Goal: Information Seeking & Learning: Learn about a topic

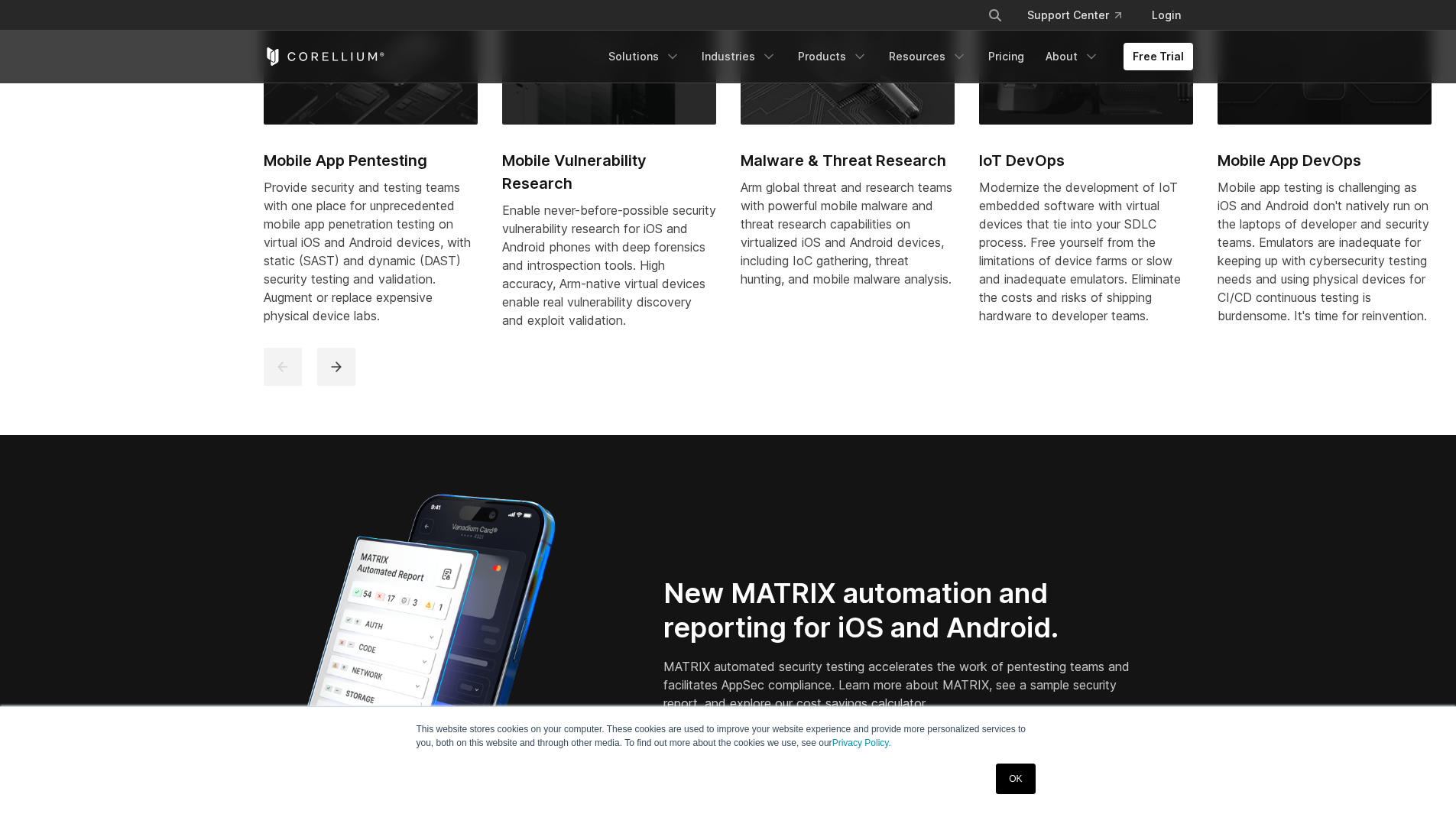
scroll to position [1071, 0]
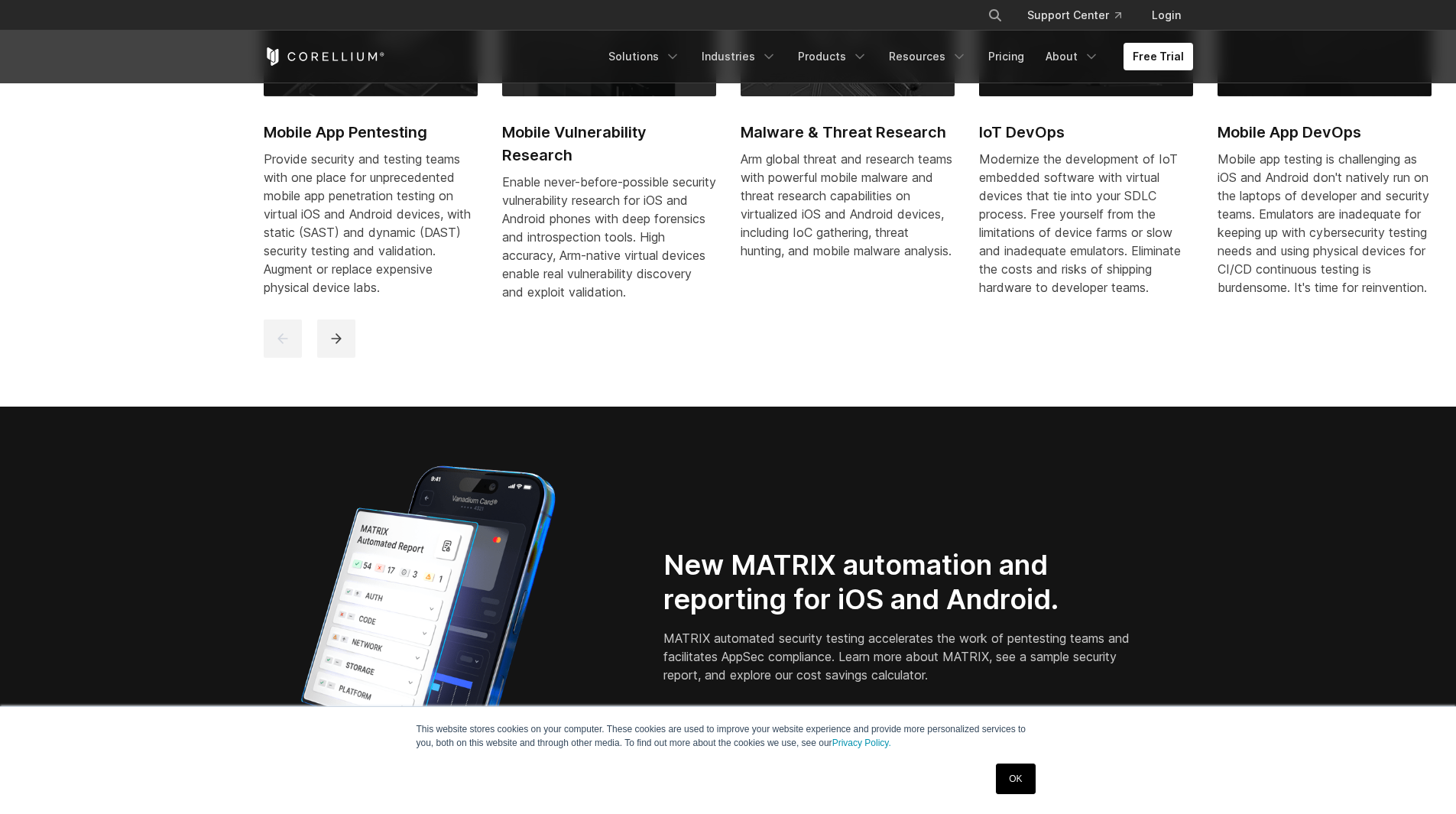
click at [1022, 774] on link "OK" at bounding box center [1015, 778] width 39 height 30
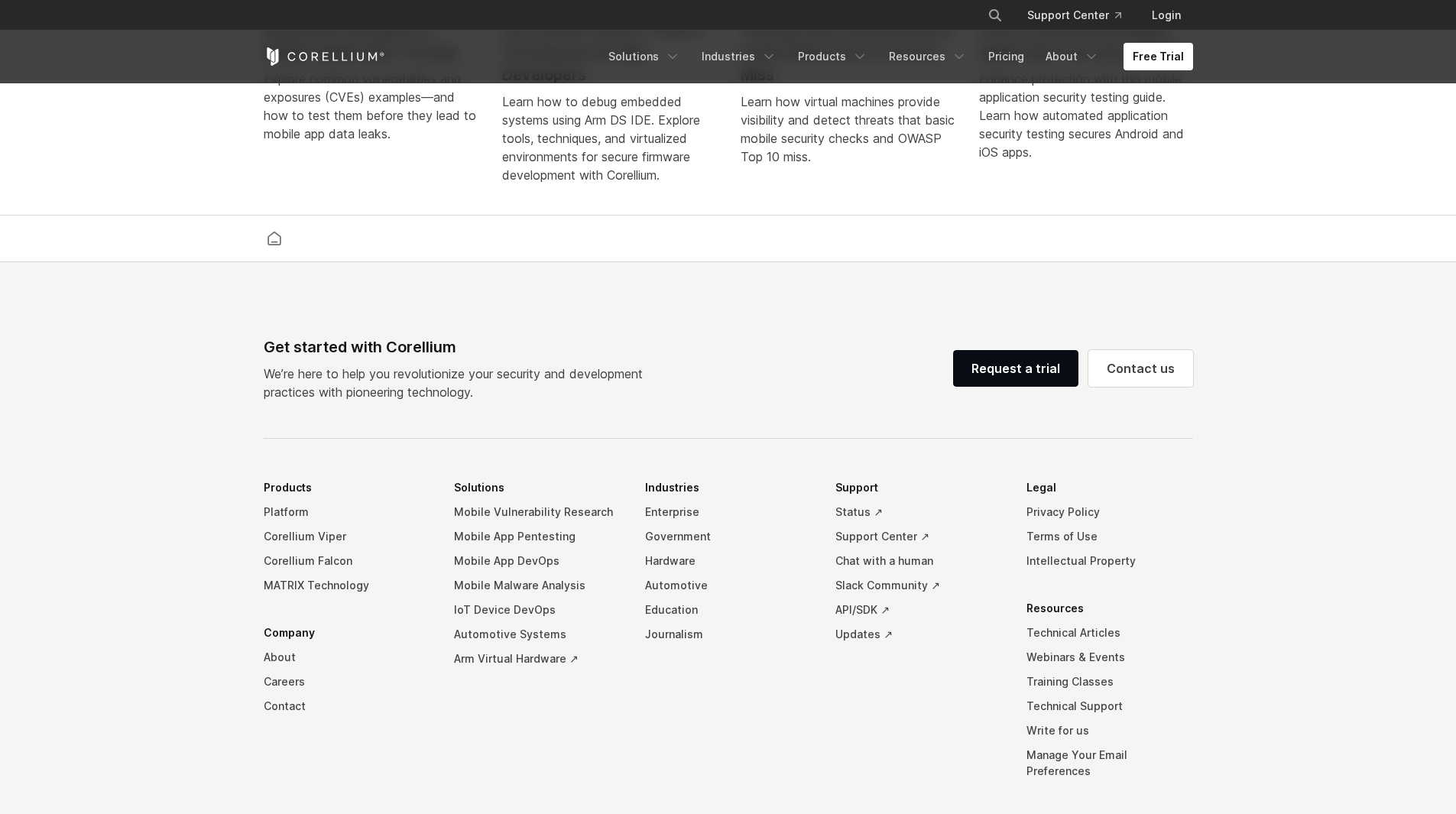
scroll to position [3576, 0]
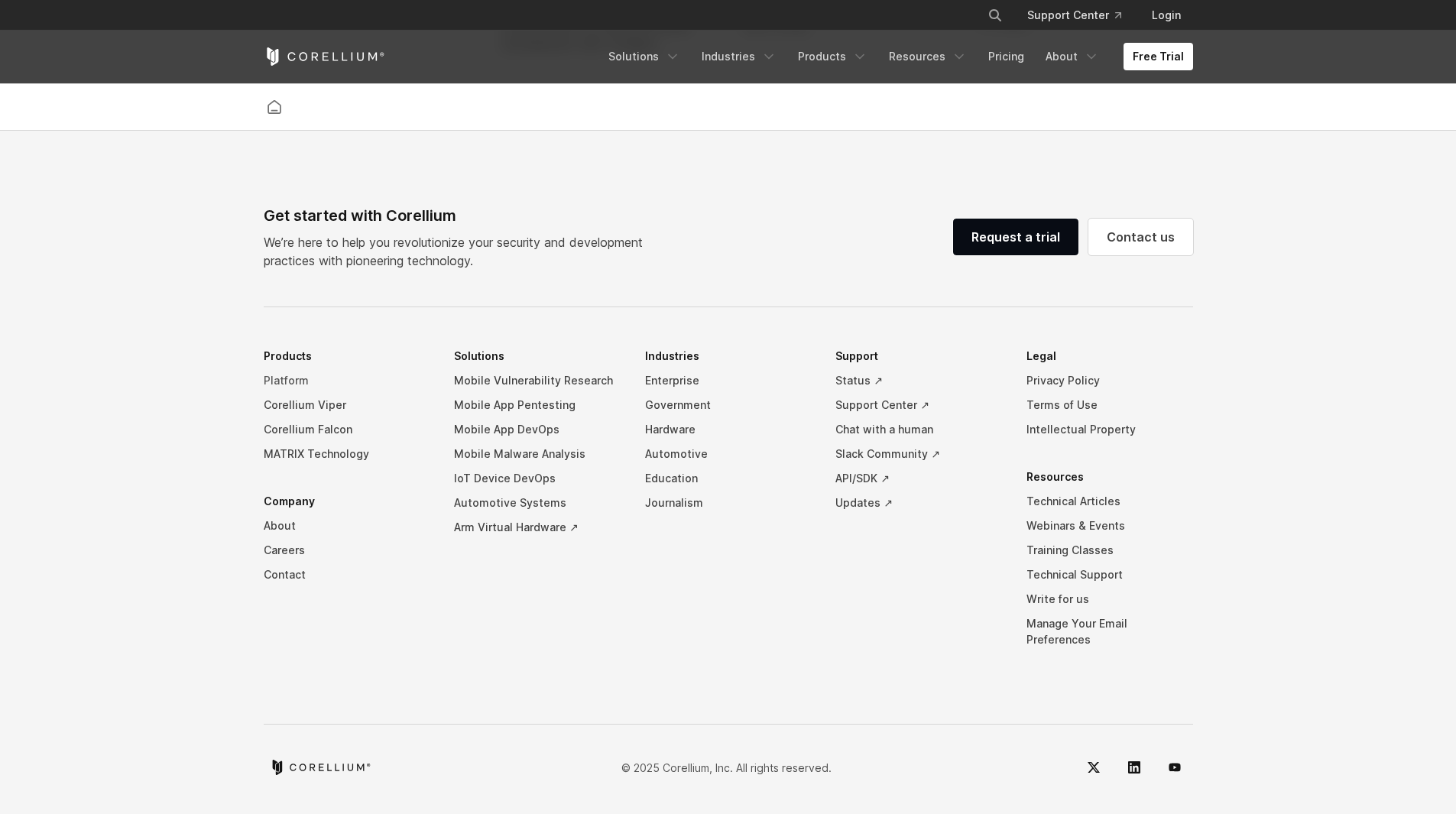
click at [283, 393] on link "Platform" at bounding box center [347, 380] width 166 height 24
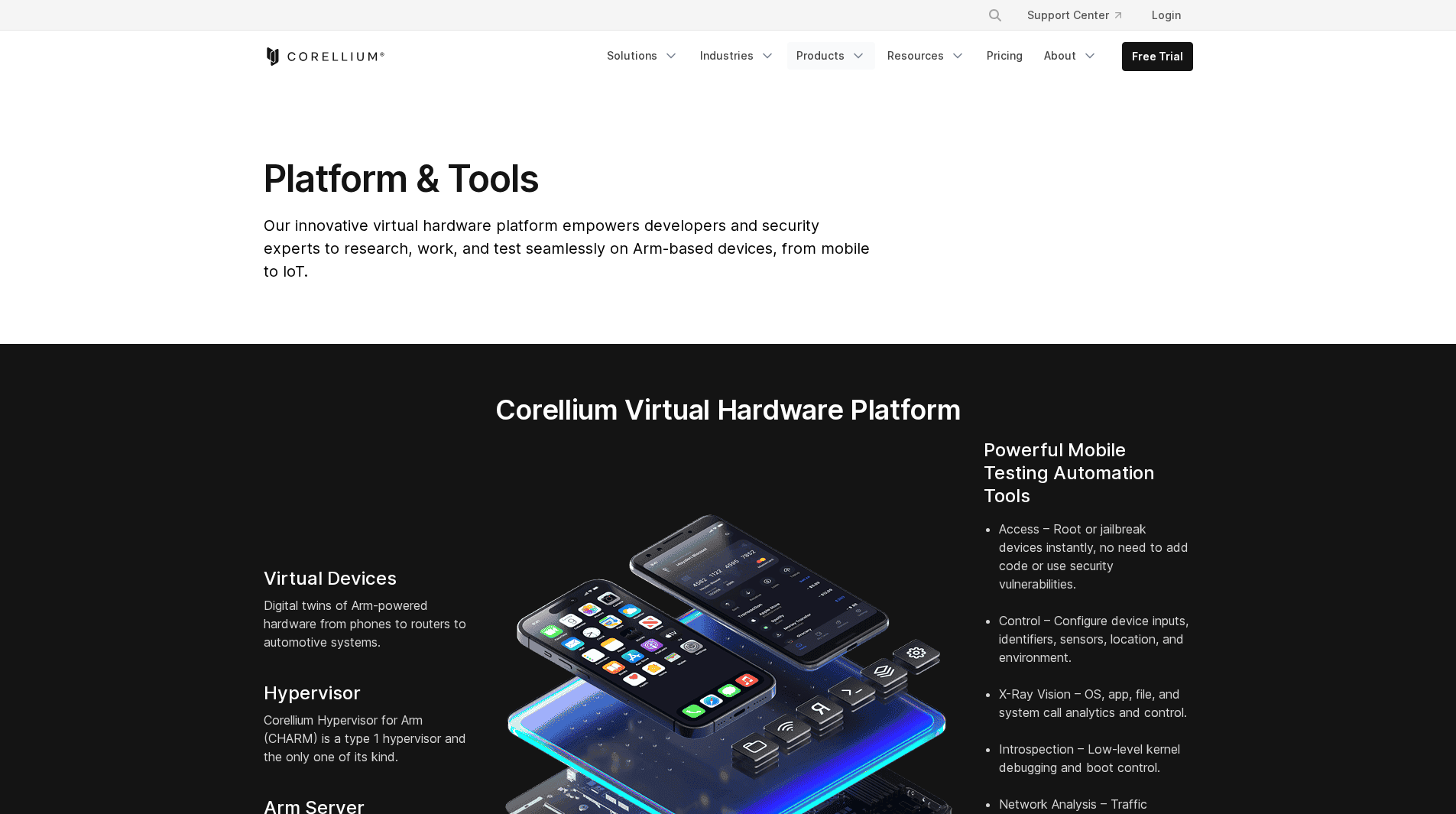
click at [831, 52] on link "Products" at bounding box center [831, 55] width 88 height 27
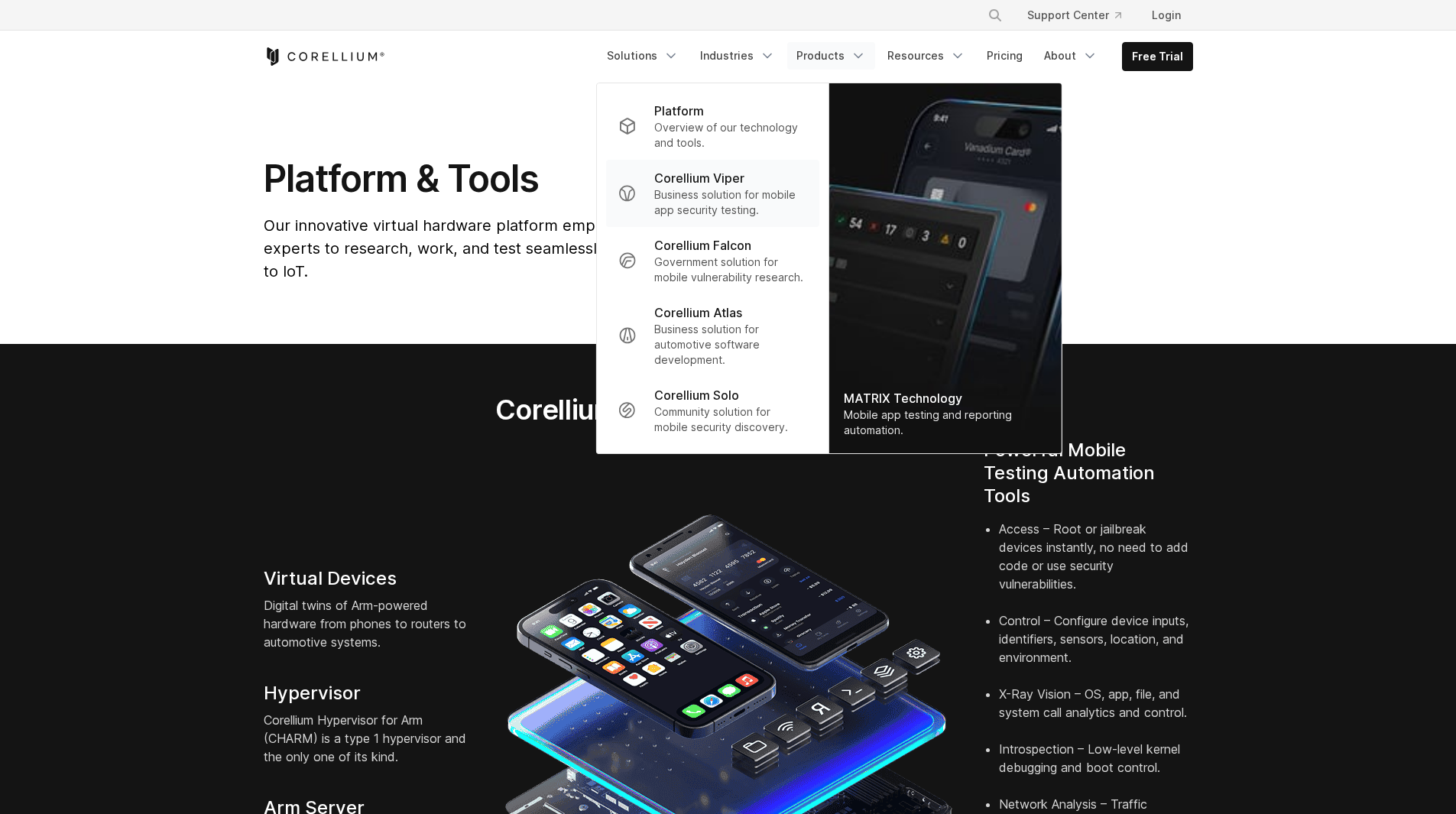
click at [716, 189] on p "Business solution for mobile app security testing." at bounding box center [731, 202] width 152 height 30
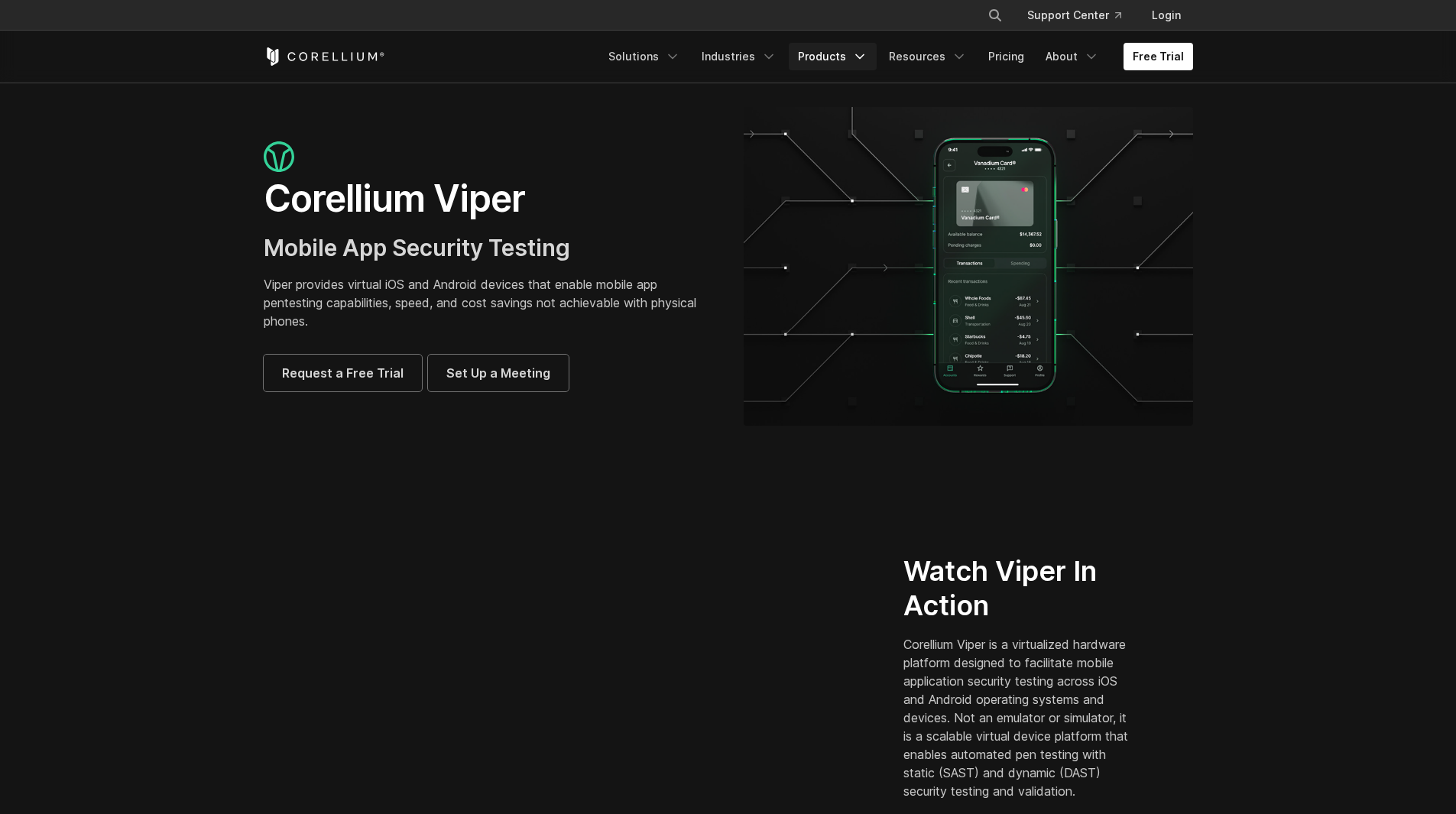
click at [868, 55] on icon "Navigation Menu" at bounding box center [860, 57] width 16 height 16
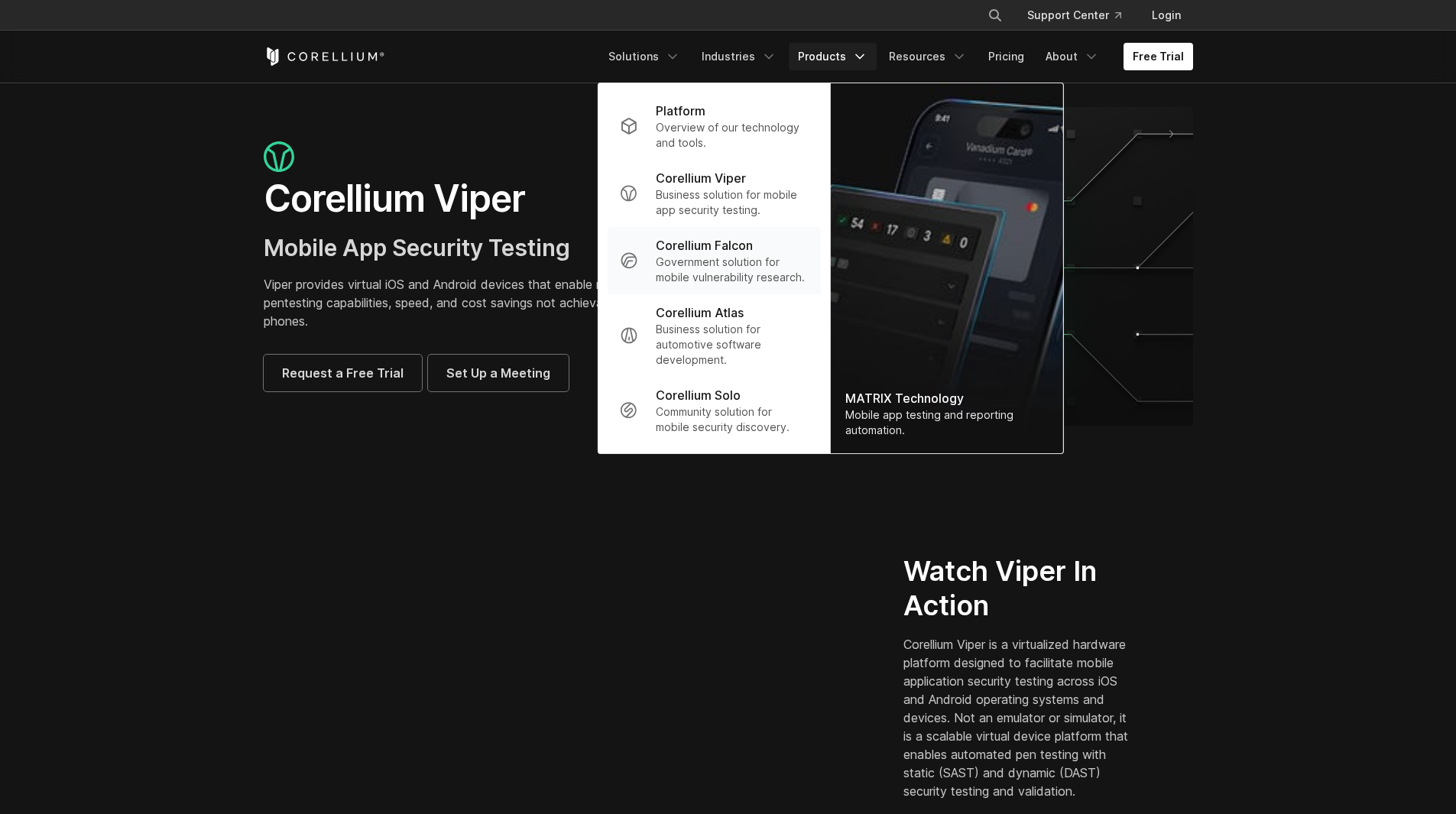
click at [738, 256] on p "Government solution for mobile vulnerability research." at bounding box center [732, 269] width 152 height 30
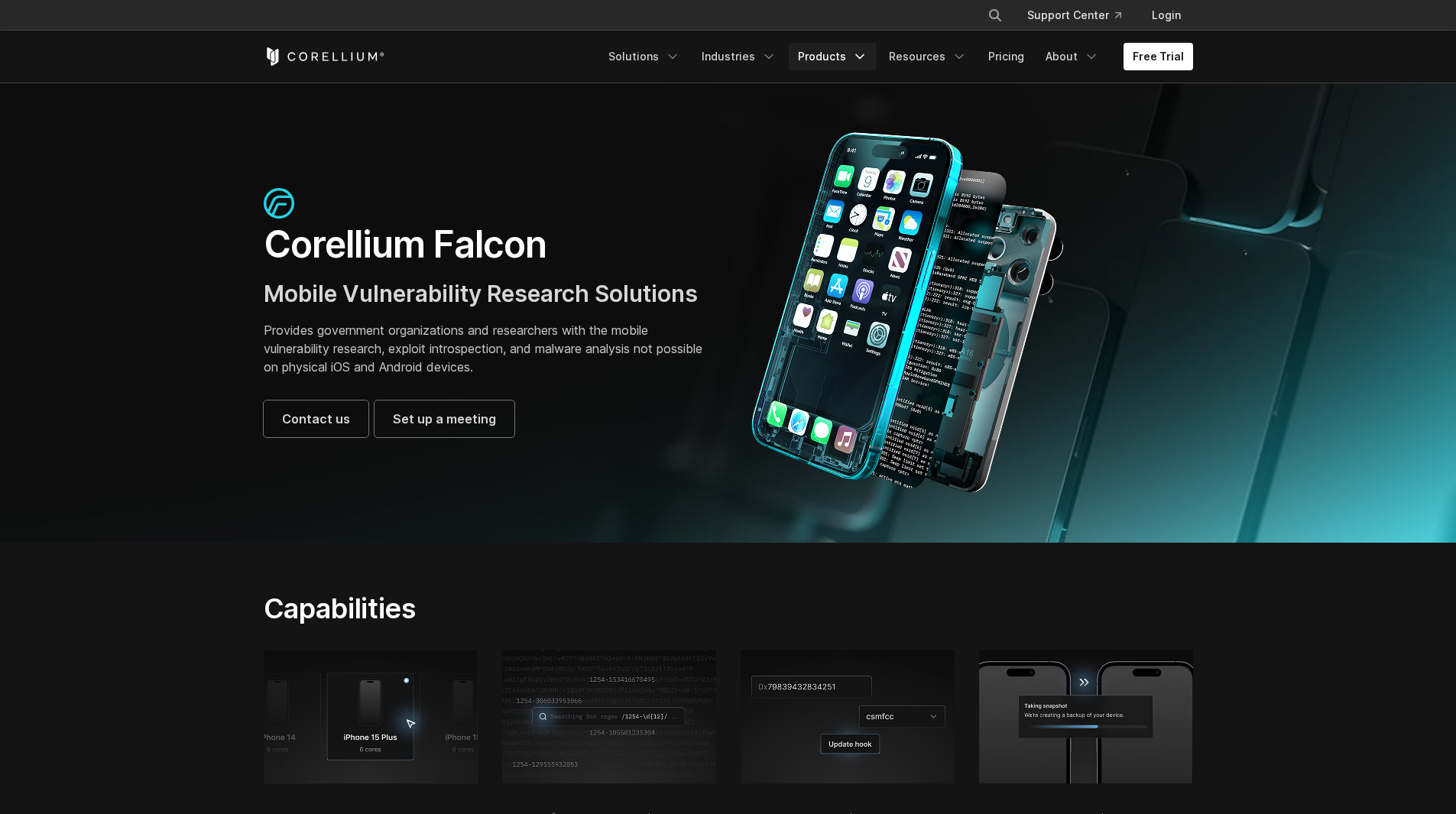
click at [833, 59] on link "Products" at bounding box center [833, 56] width 88 height 27
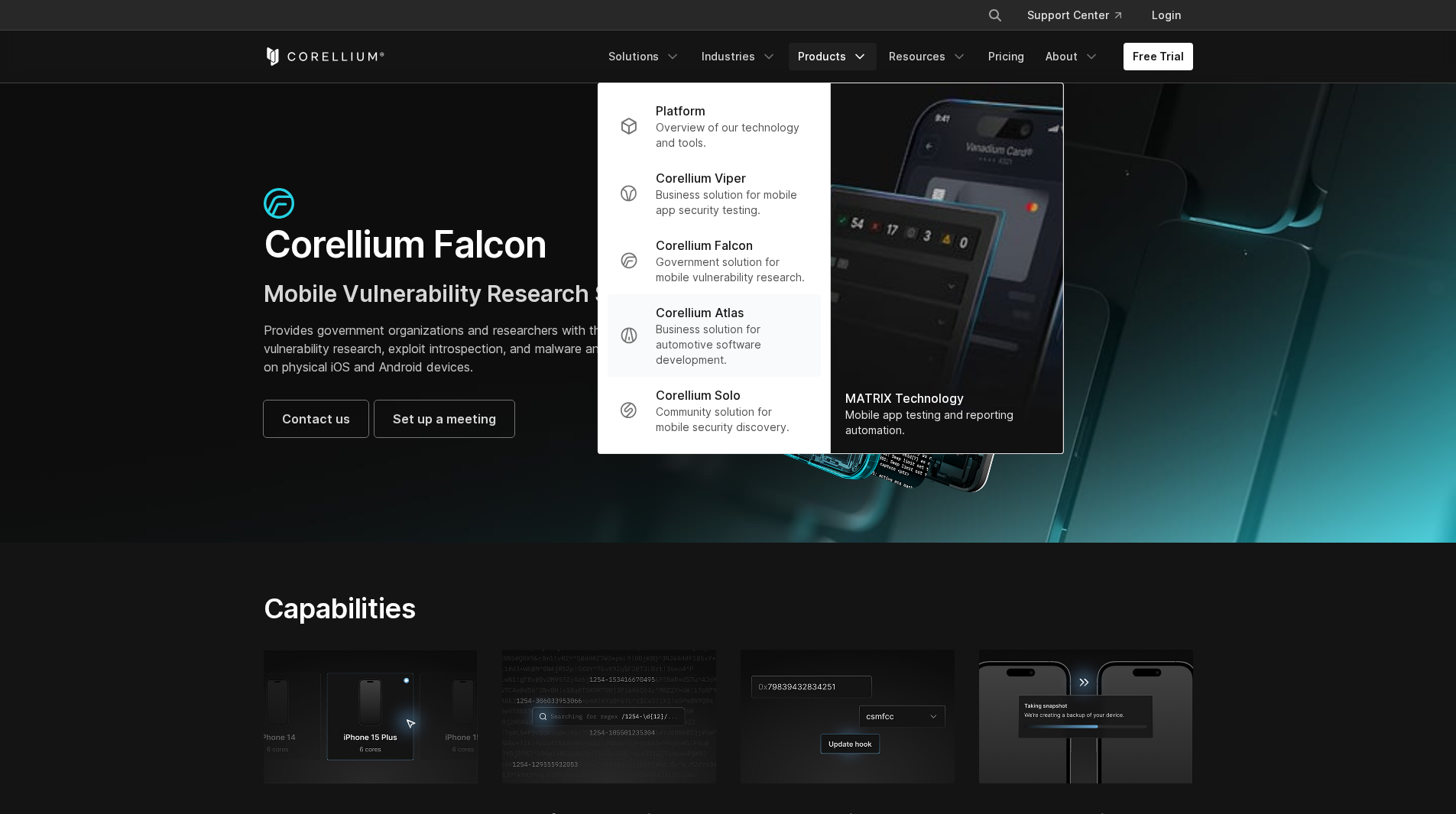
click at [718, 339] on p "Business solution for automotive software development." at bounding box center [732, 344] width 152 height 46
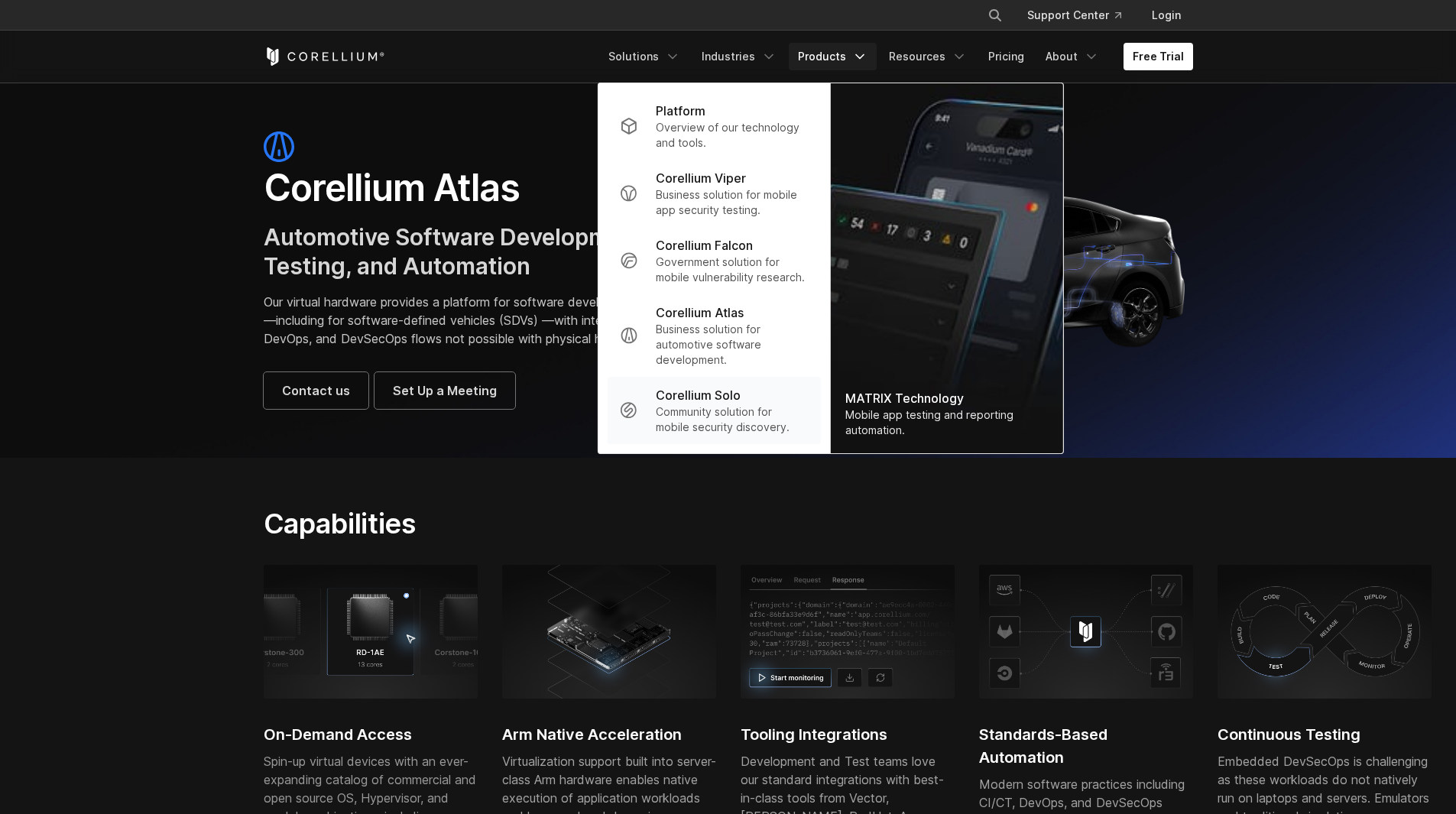
click at [720, 407] on p "Community solution for mobile security discovery." at bounding box center [732, 419] width 152 height 30
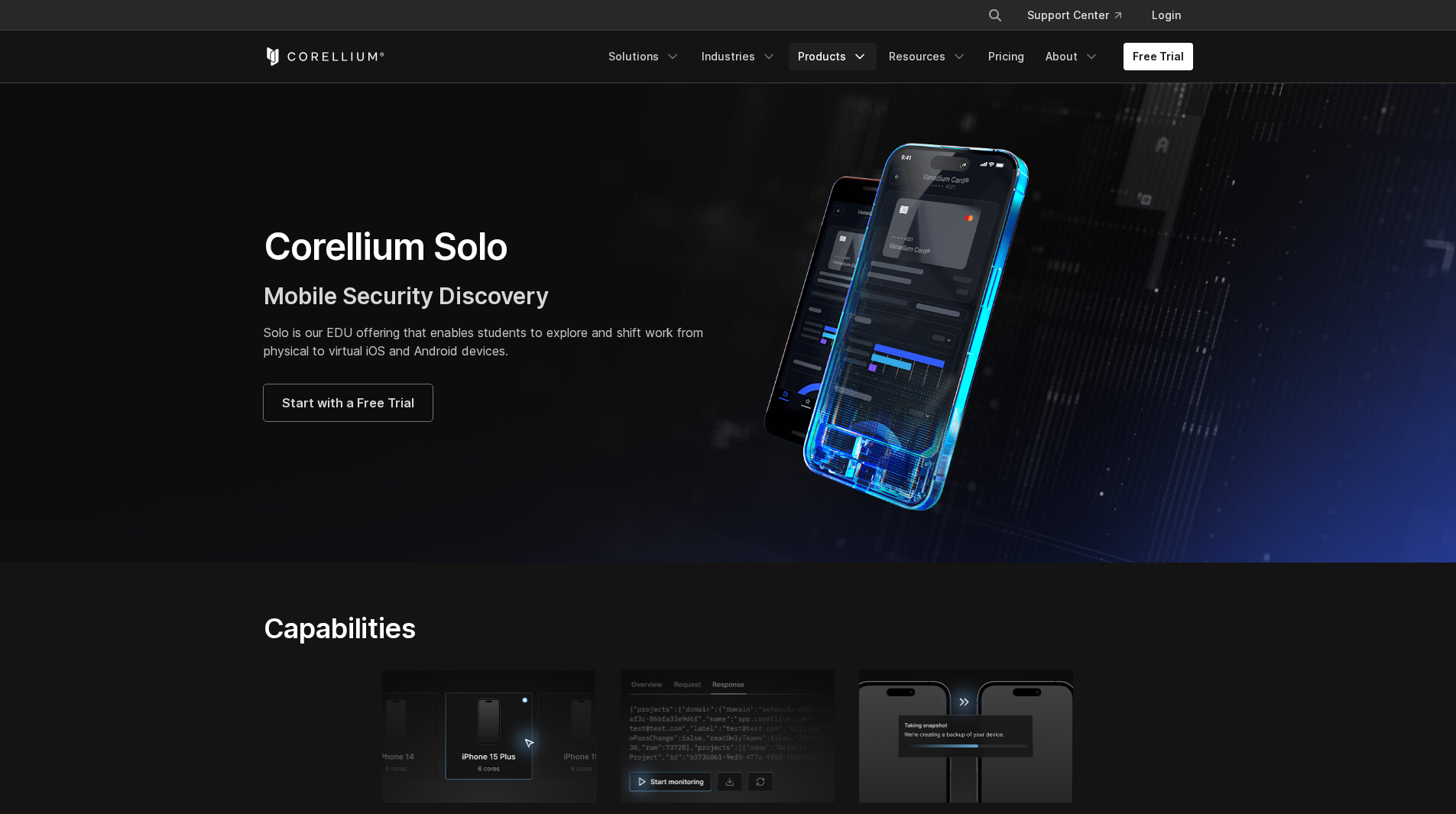
click at [829, 58] on link "Products" at bounding box center [833, 56] width 88 height 27
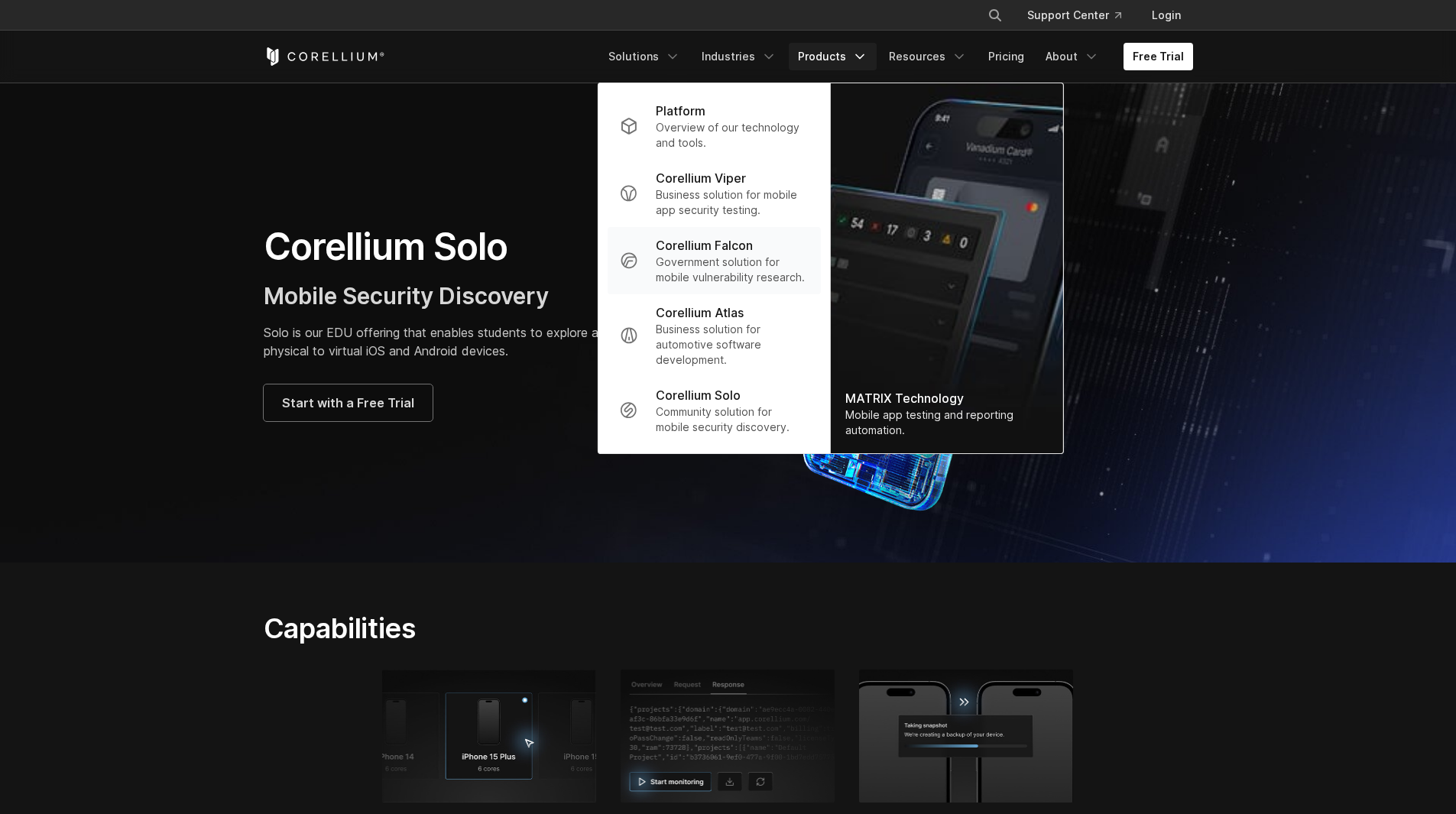
click at [695, 257] on p "Government solution for mobile vulnerability research." at bounding box center [732, 269] width 152 height 30
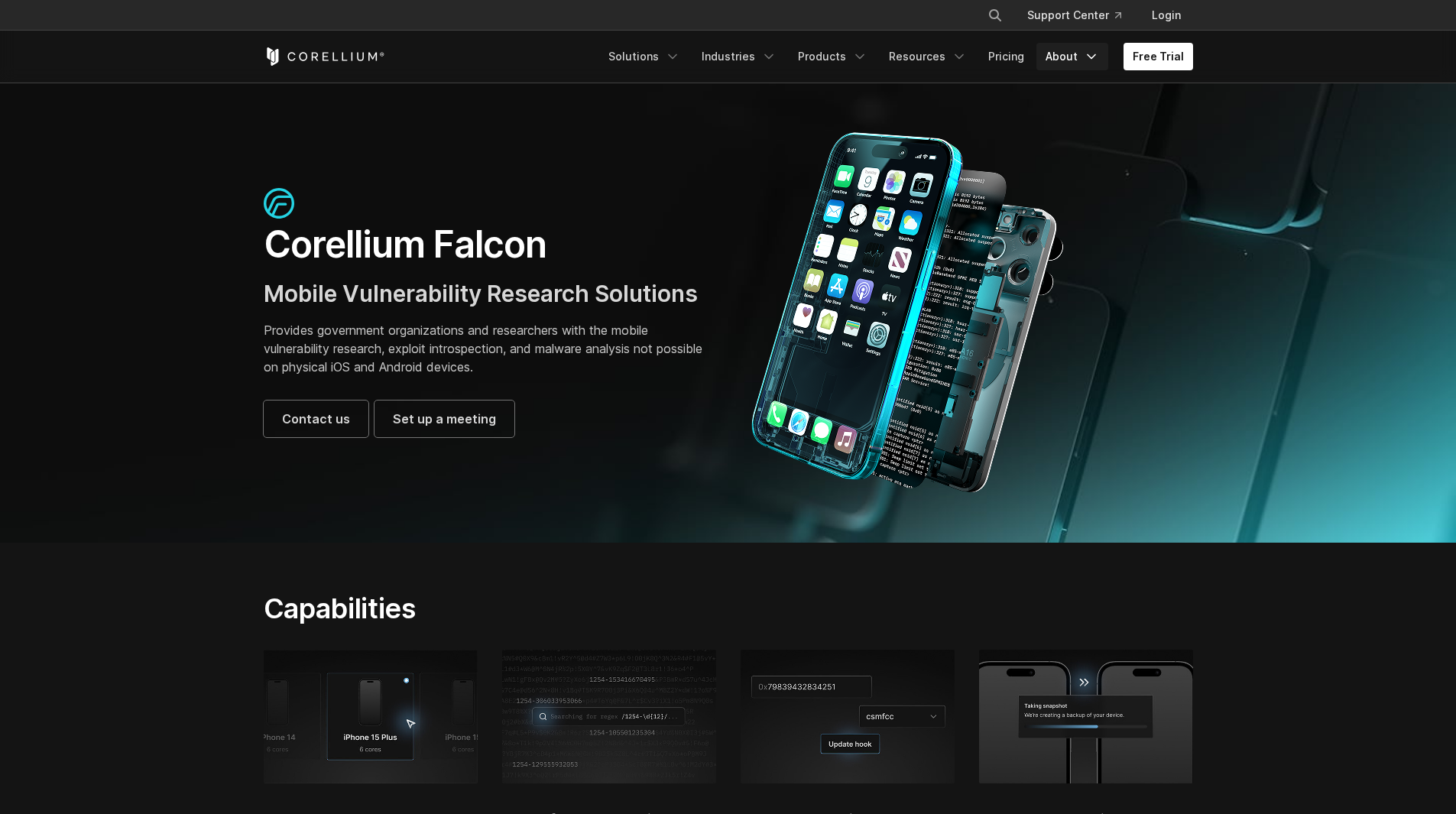
click at [1067, 59] on link "About" at bounding box center [1072, 56] width 72 height 27
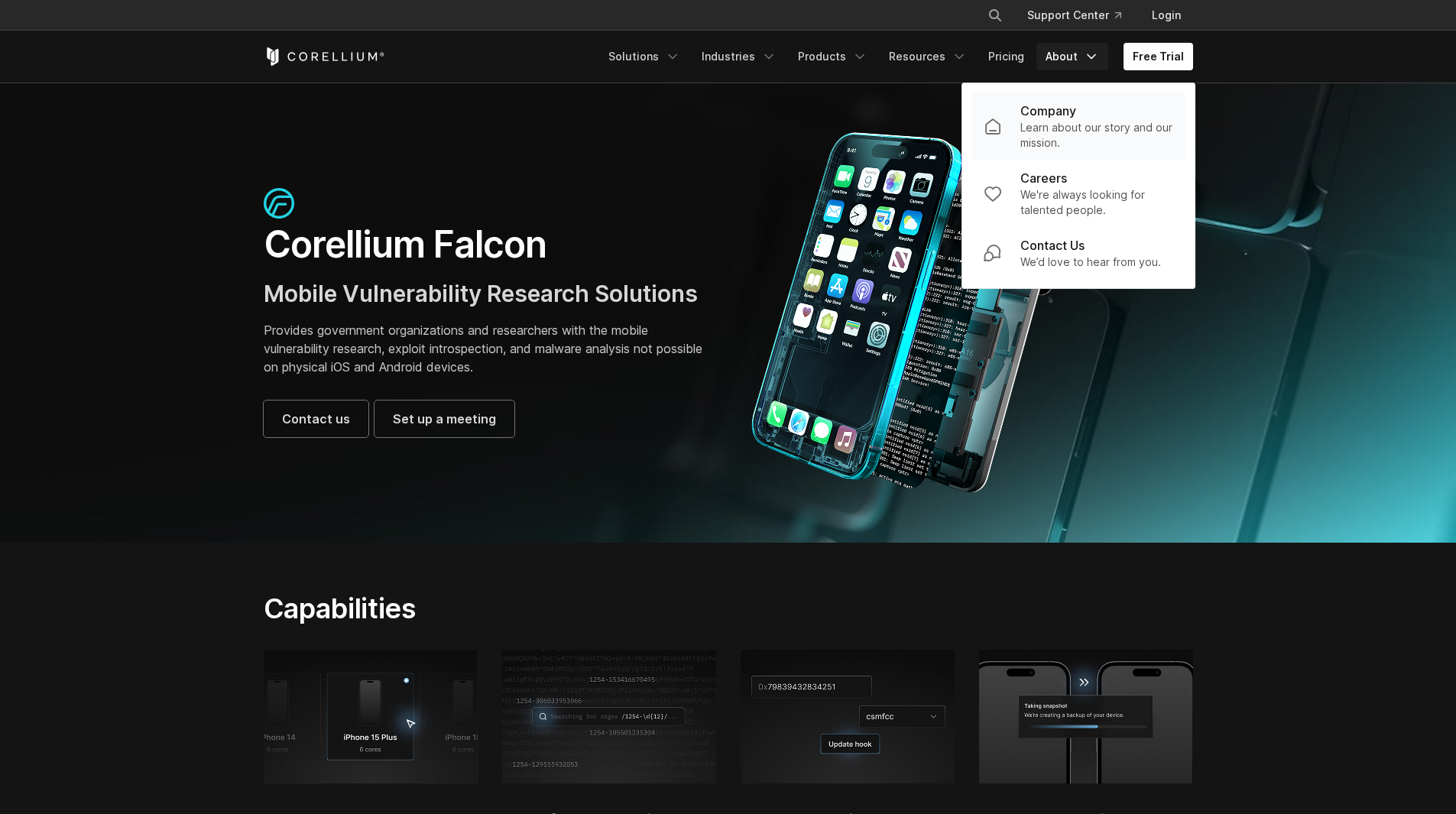
click at [1044, 123] on p "Learn about our story and our mission." at bounding box center [1097, 135] width 153 height 30
